Goal: Information Seeking & Learning: Learn about a topic

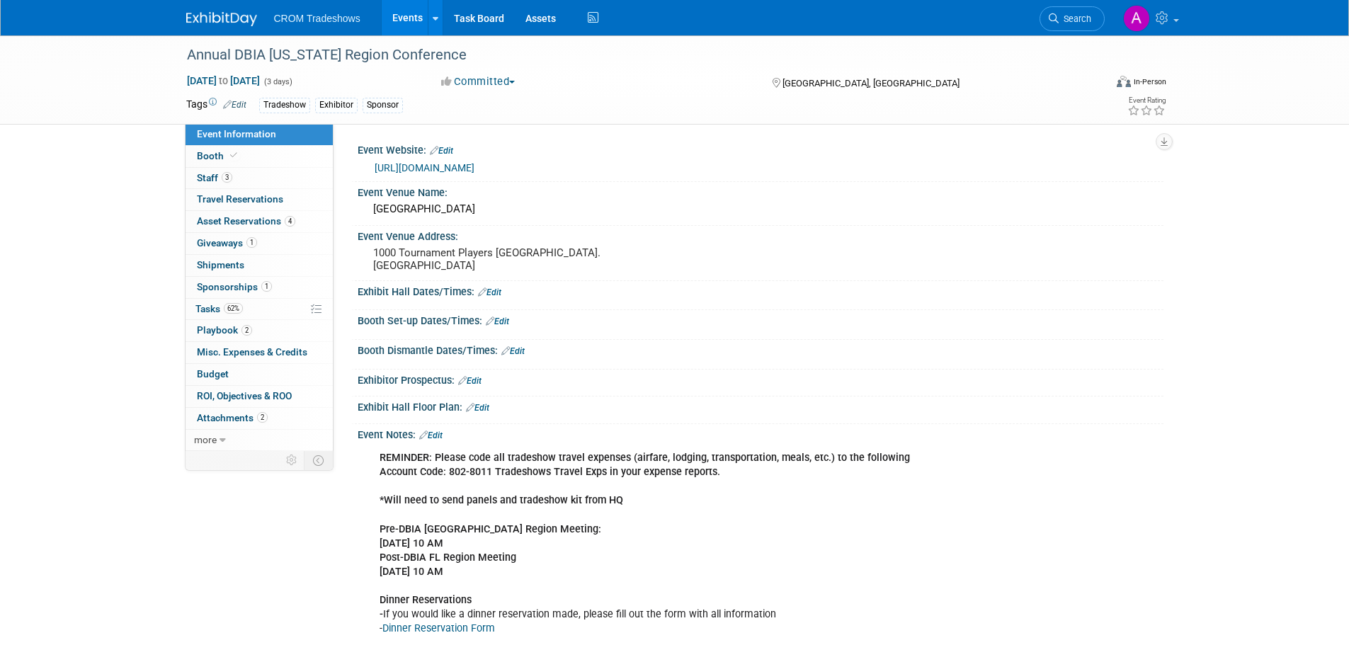
click at [397, 20] on link "Events" at bounding box center [408, 17] width 52 height 35
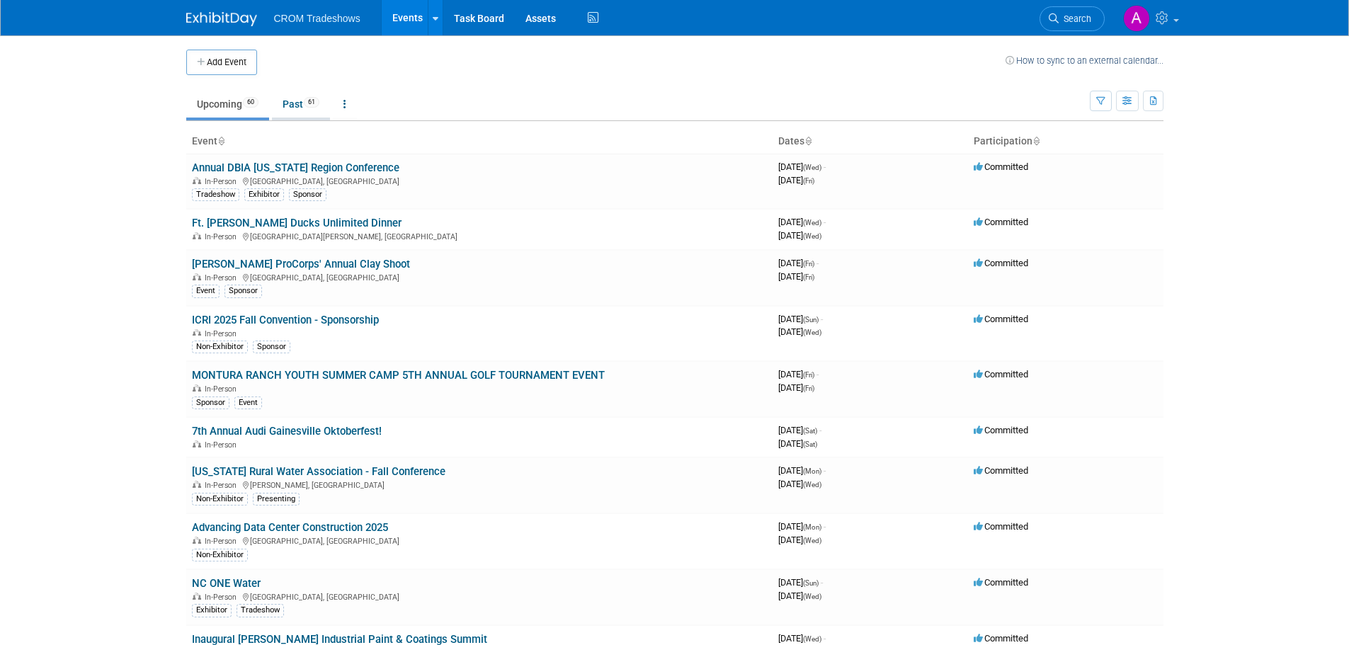
click at [300, 105] on link "Past 61" at bounding box center [301, 104] width 58 height 27
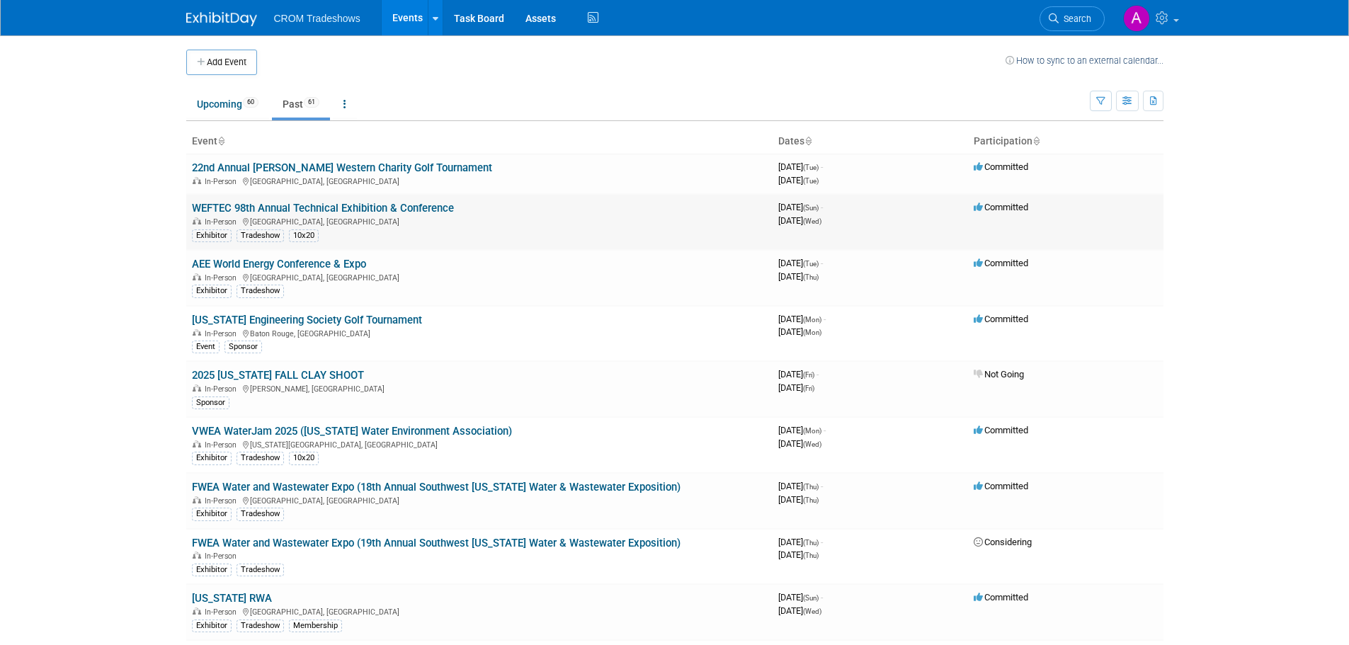
click at [273, 212] on link "WEFTEC 98th Annual Technical Exhibition & Conference" at bounding box center [323, 208] width 262 height 13
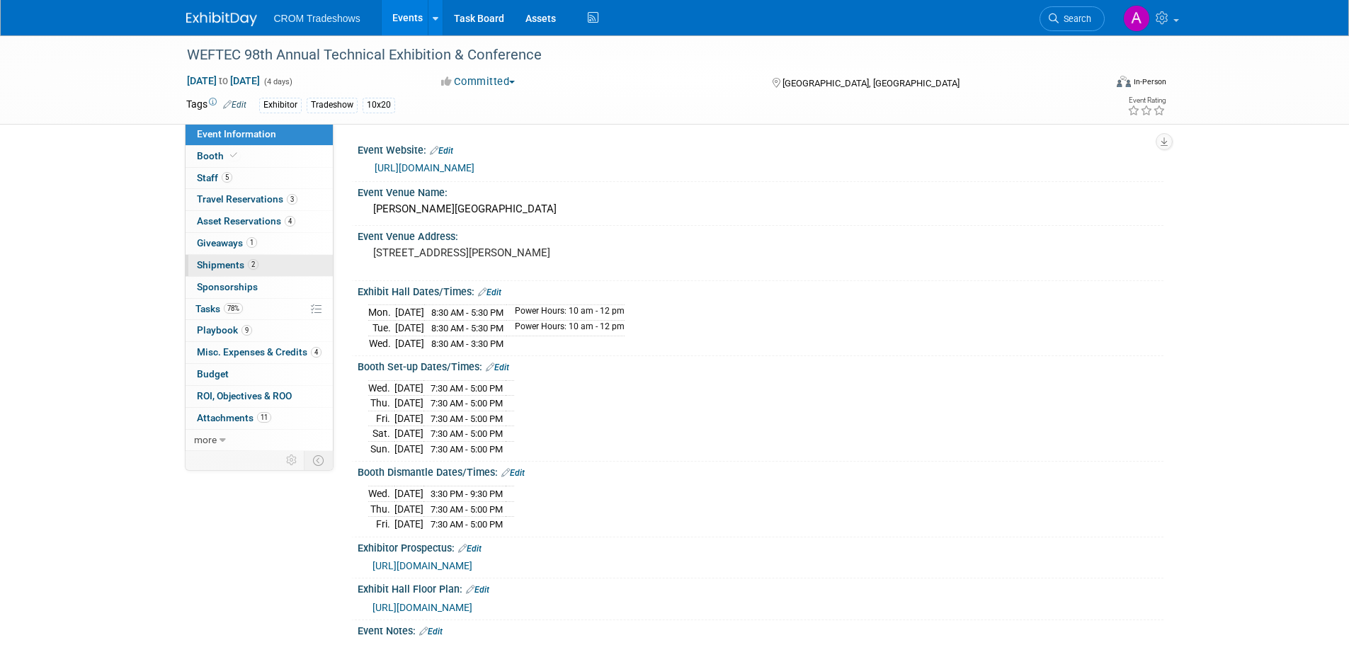
click at [215, 261] on span "Shipments 2" at bounding box center [228, 264] width 62 height 11
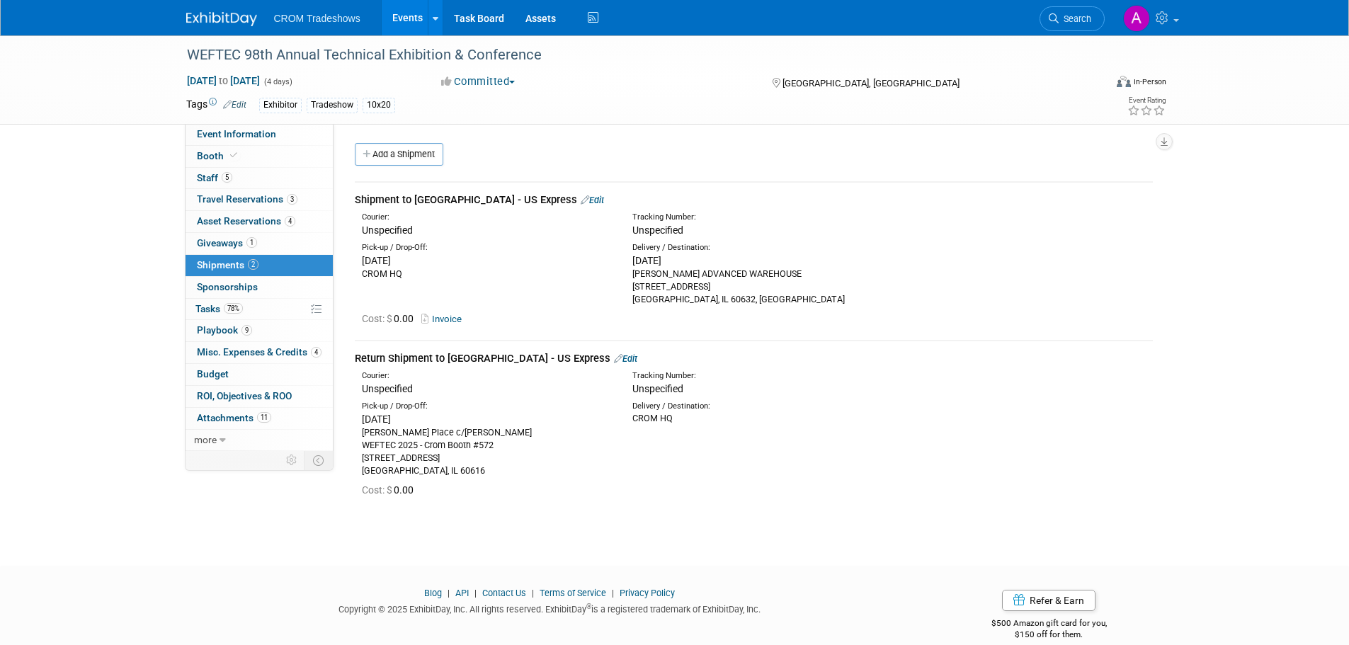
click at [450, 314] on link "Invoice" at bounding box center [444, 319] width 46 height 11
click at [405, 23] on link "Events" at bounding box center [408, 17] width 52 height 35
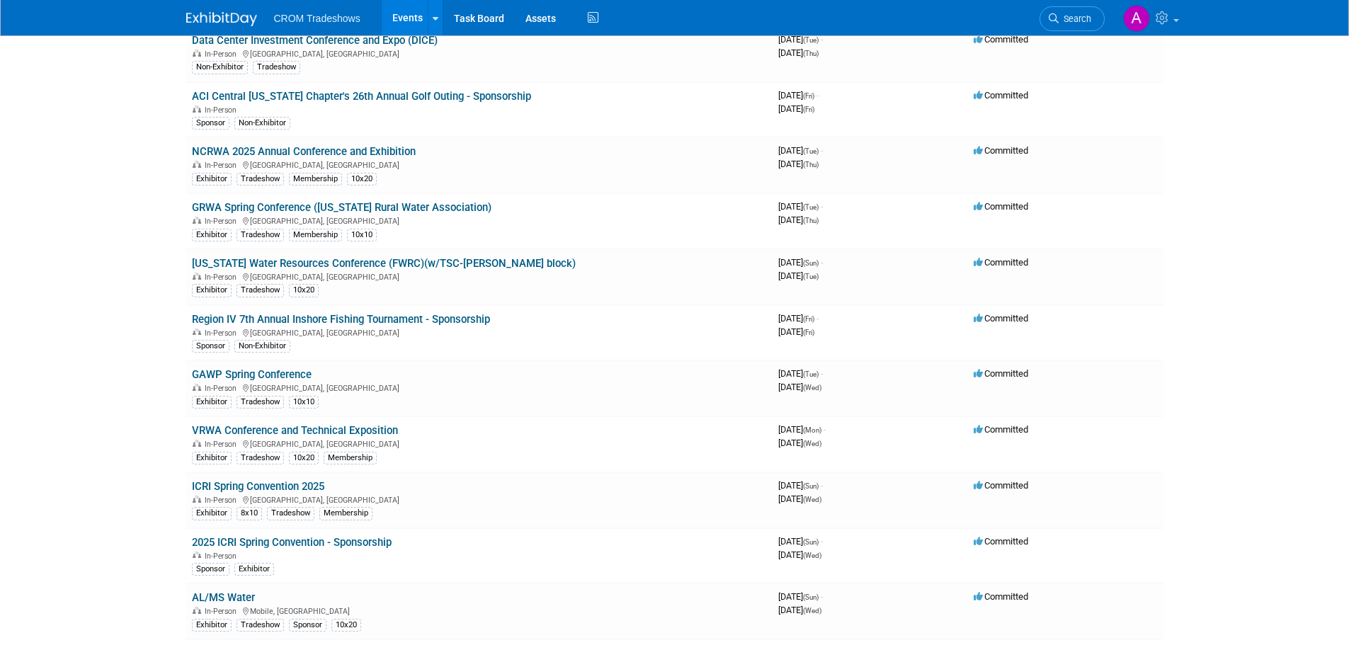
scroll to position [1297, 0]
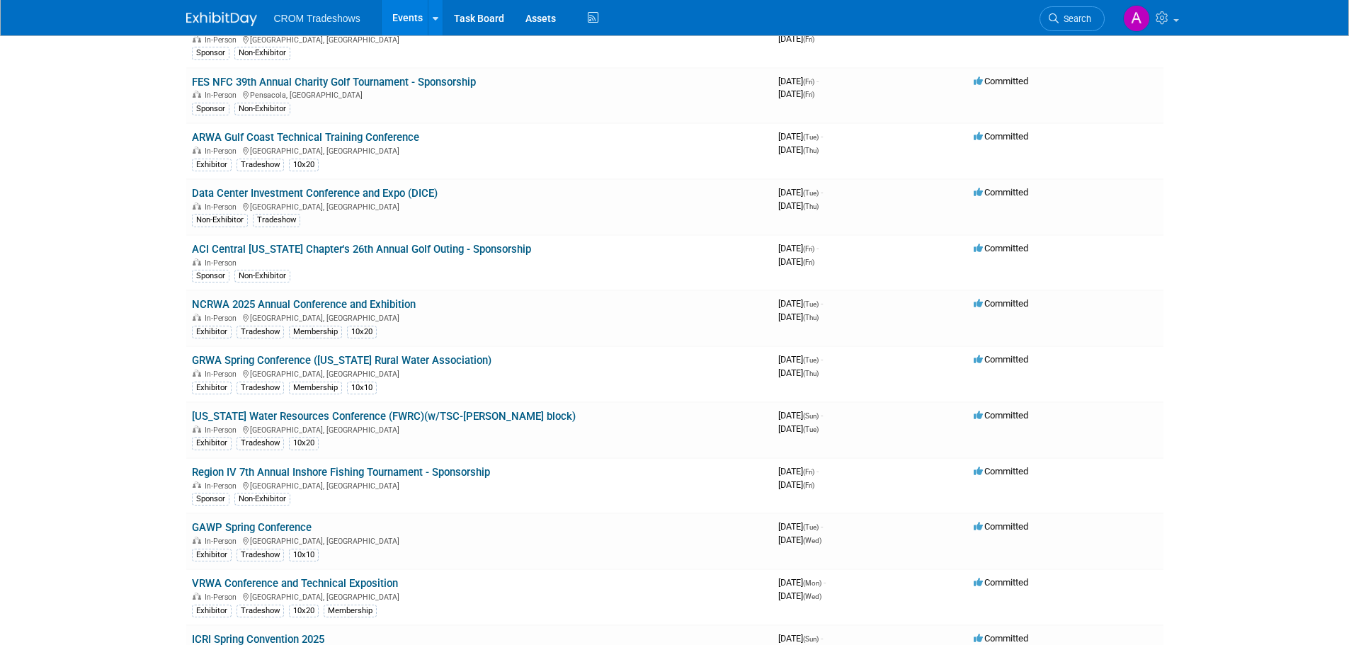
click at [406, 15] on link "Events" at bounding box center [408, 17] width 52 height 35
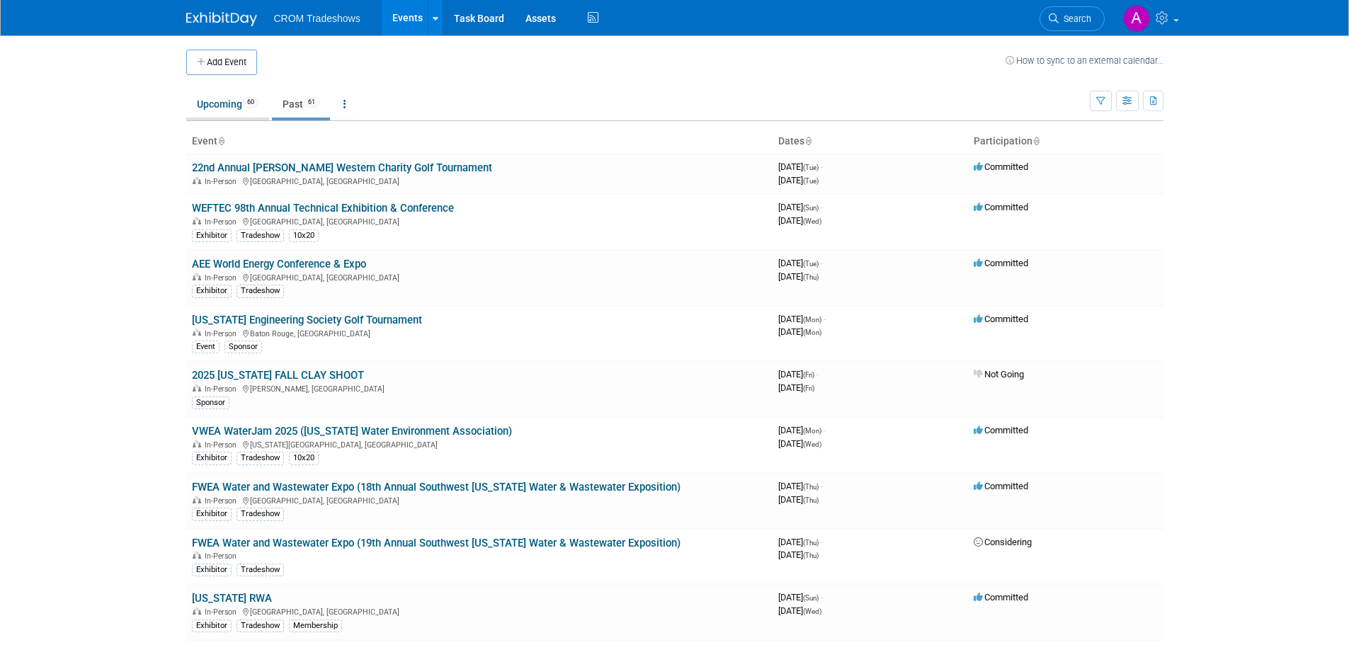
click at [210, 98] on link "Upcoming 60" at bounding box center [227, 104] width 83 height 27
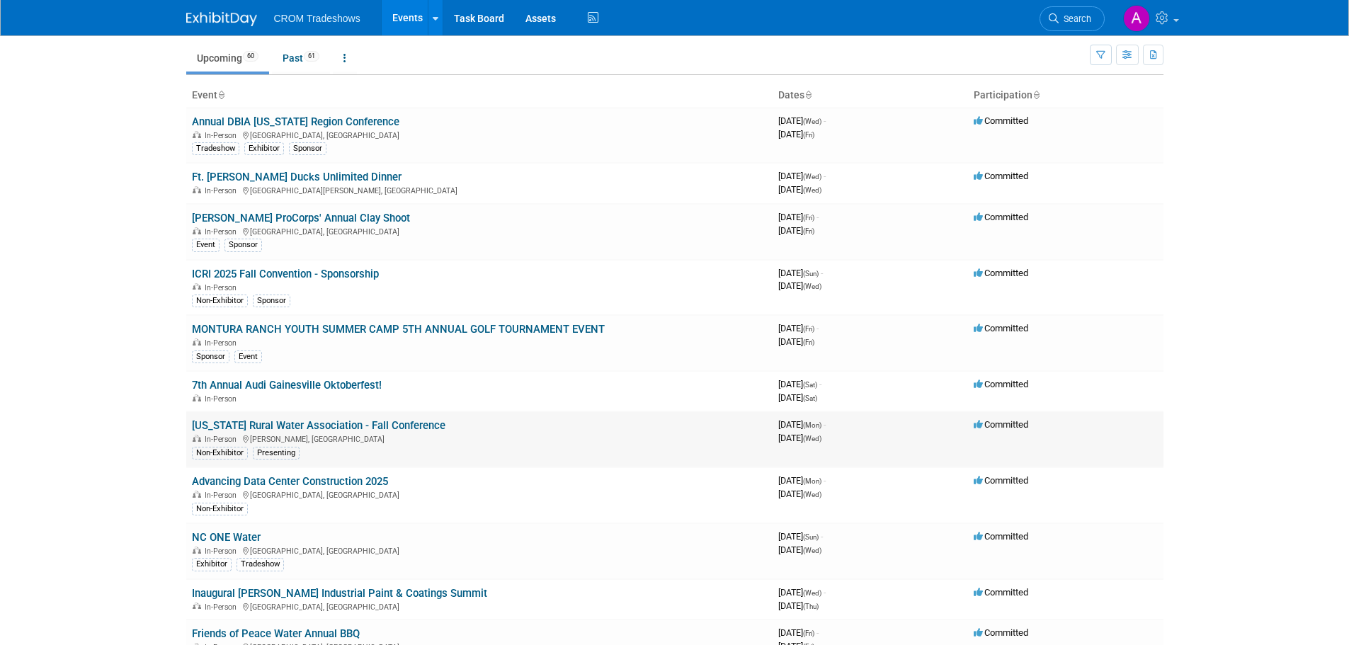
scroll to position [71, 0]
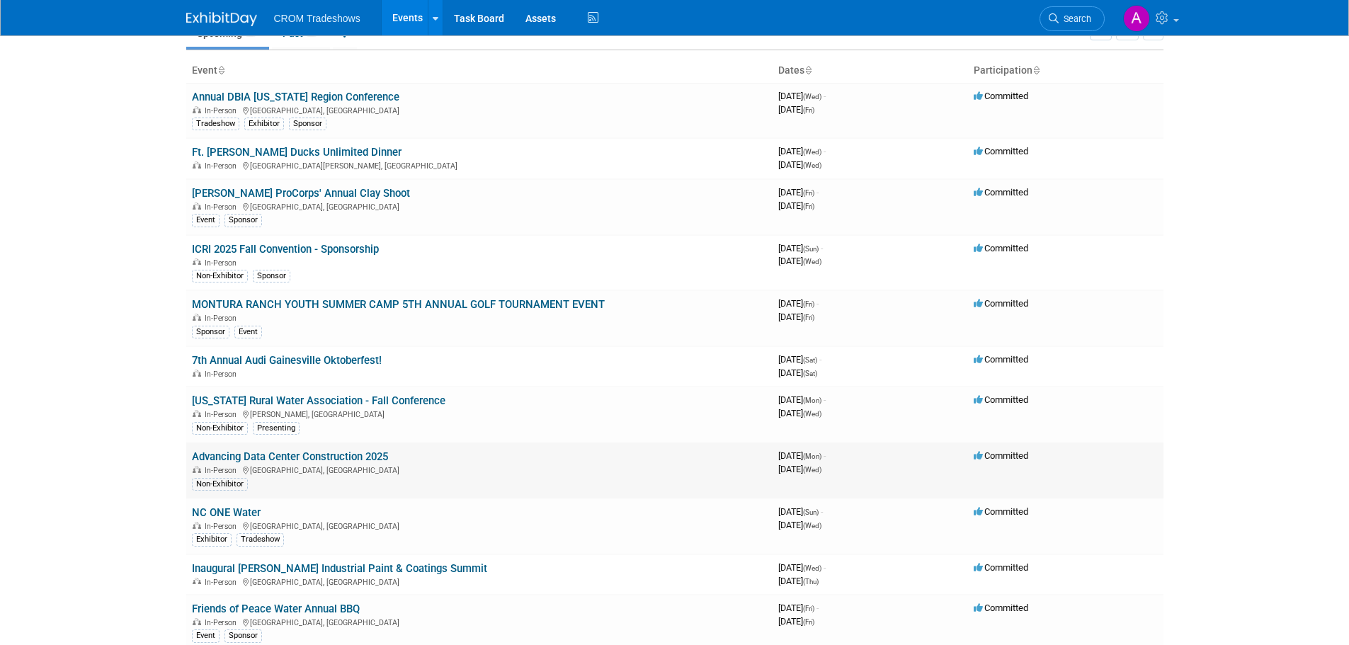
click at [336, 459] on link "Advancing Data Center Construction 2025" at bounding box center [290, 456] width 196 height 13
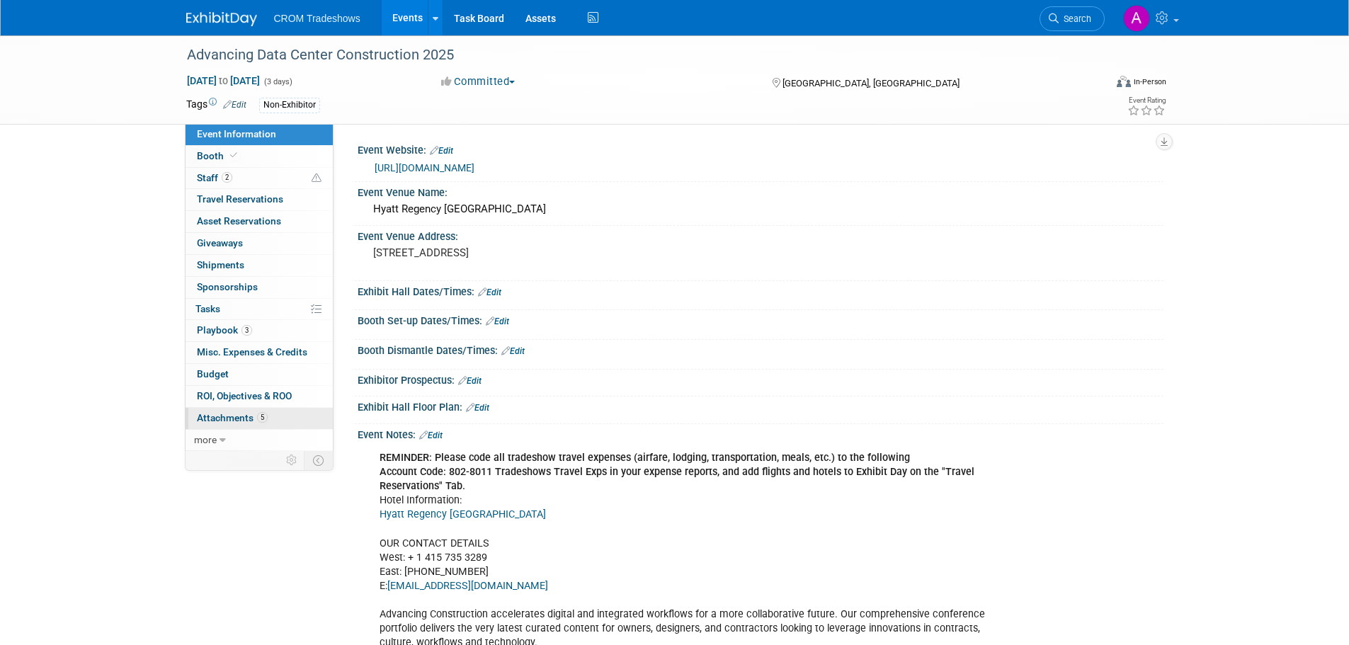
click at [224, 418] on span "Attachments 5" at bounding box center [232, 417] width 71 height 11
